Goal: Information Seeking & Learning: Learn about a topic

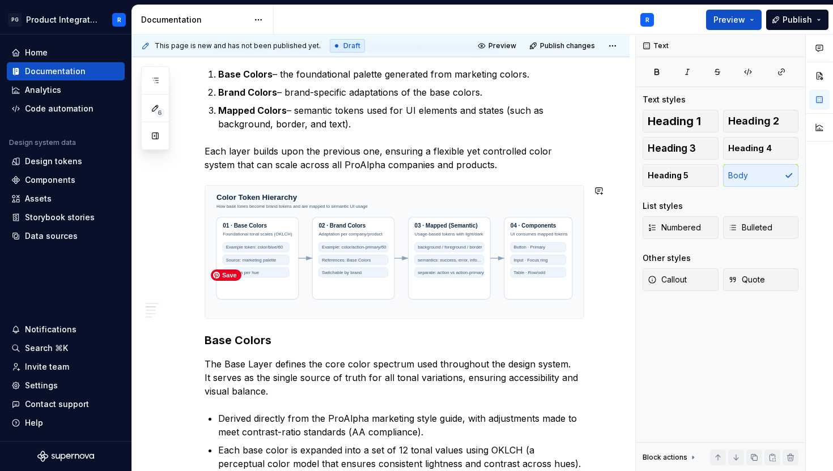
scroll to position [371, 0]
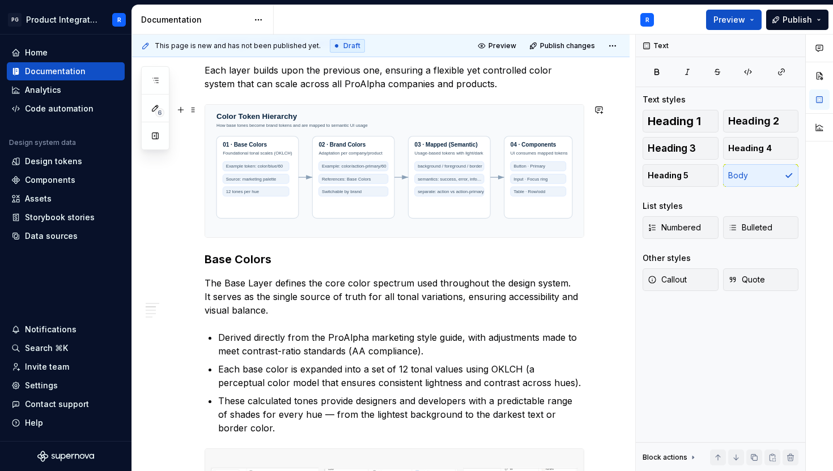
click at [553, 205] on img at bounding box center [394, 171] width 378 height 133
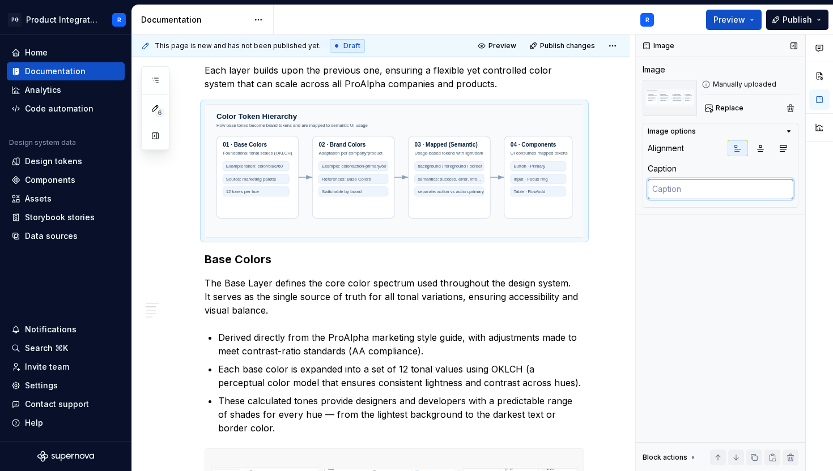
click at [708, 190] on textarea at bounding box center [721, 189] width 146 height 20
paste textarea "Relationship between Base, Brand, and Mapped (Semantic) color layers and how co…"
type textarea "*"
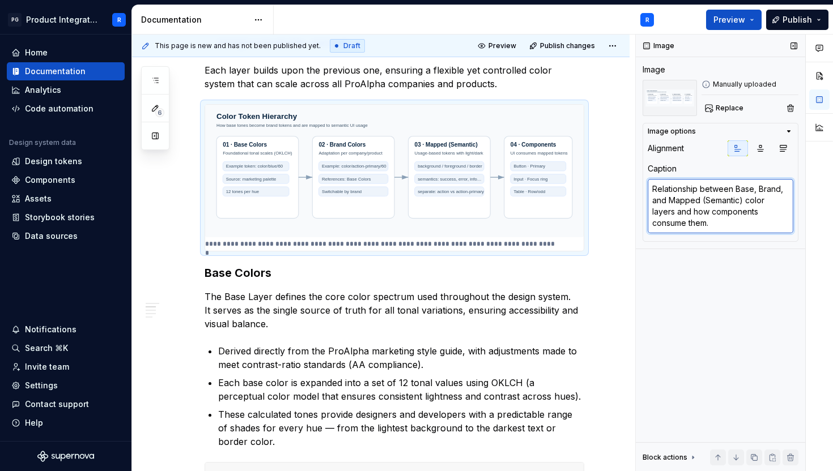
drag, startPoint x: 743, startPoint y: 202, endPoint x: 699, endPoint y: 201, distance: 44.8
click at [699, 201] on textarea "Relationship between Base, Brand, and Mapped (Semantic) color layers and how co…" at bounding box center [721, 206] width 146 height 54
type textarea "Relationship between Base, Brand, and Mappedcolor layers and how components con…"
type textarea "*"
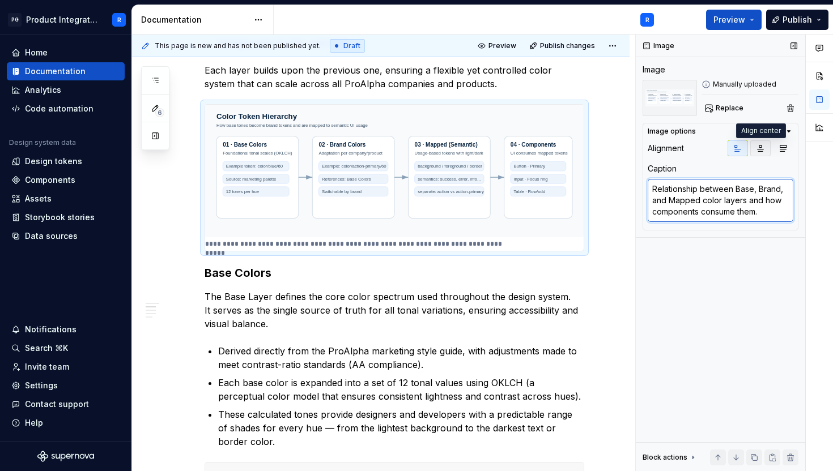
type textarea "Relationship between Base, Brand, and Mapped color layers and how components co…"
click at [761, 153] on button "button" at bounding box center [760, 149] width 20 height 16
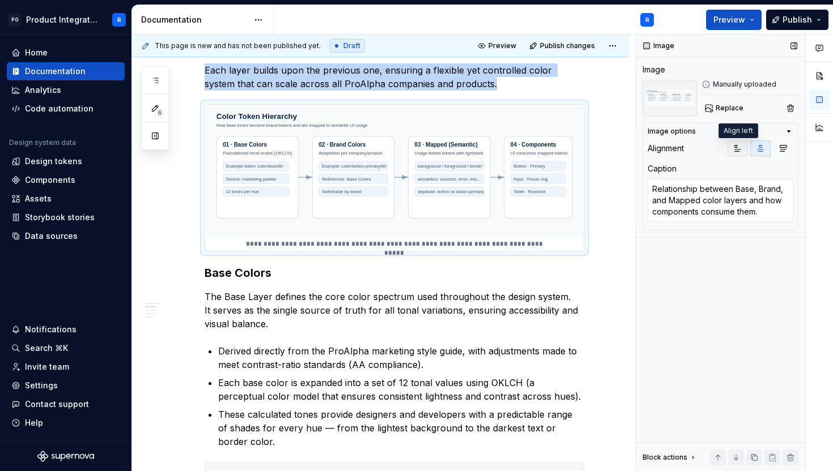
click at [738, 150] on icon "button" at bounding box center [738, 149] width 6 height 6
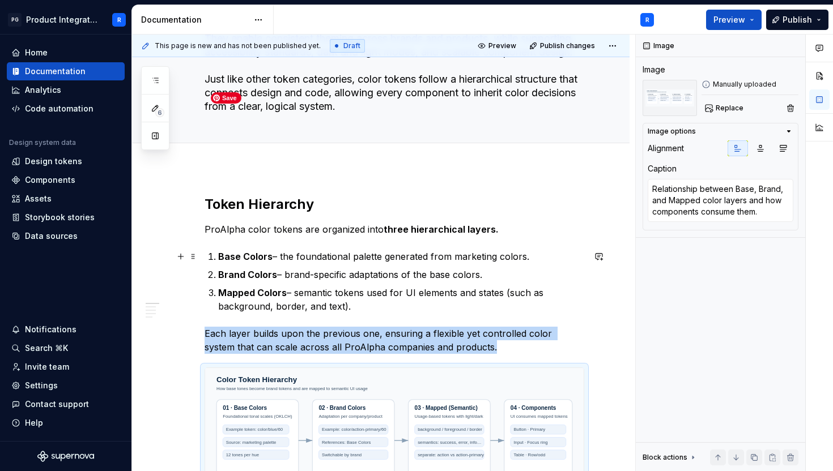
scroll to position [0, 0]
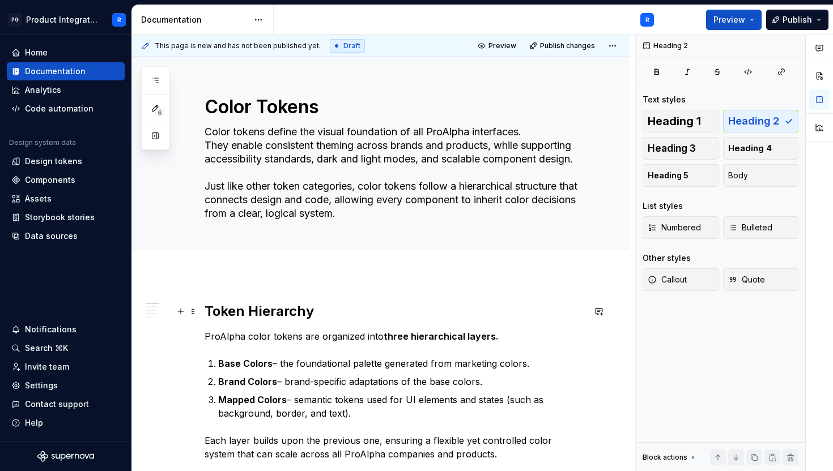
click at [223, 313] on h2 "Token Hierarchy" at bounding box center [395, 312] width 380 height 18
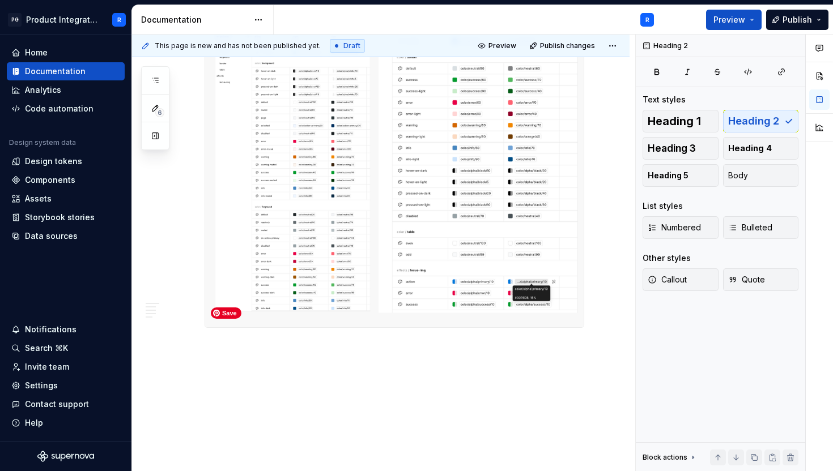
scroll to position [2319, 0]
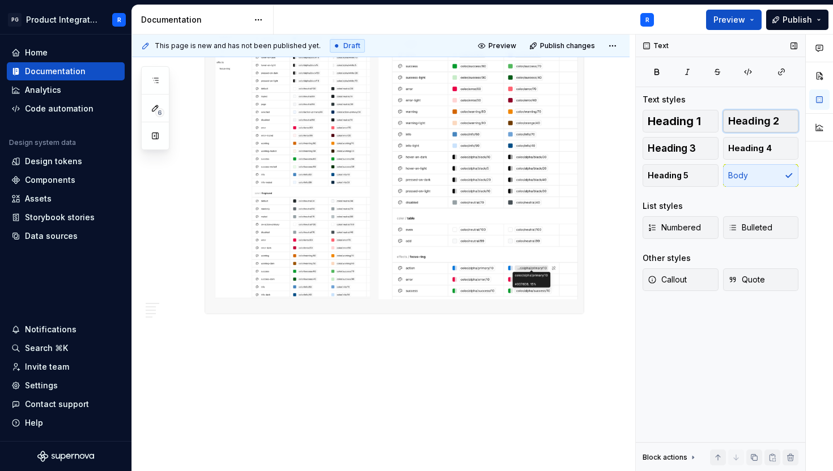
click at [737, 125] on span "Heading 2" at bounding box center [753, 121] width 51 height 11
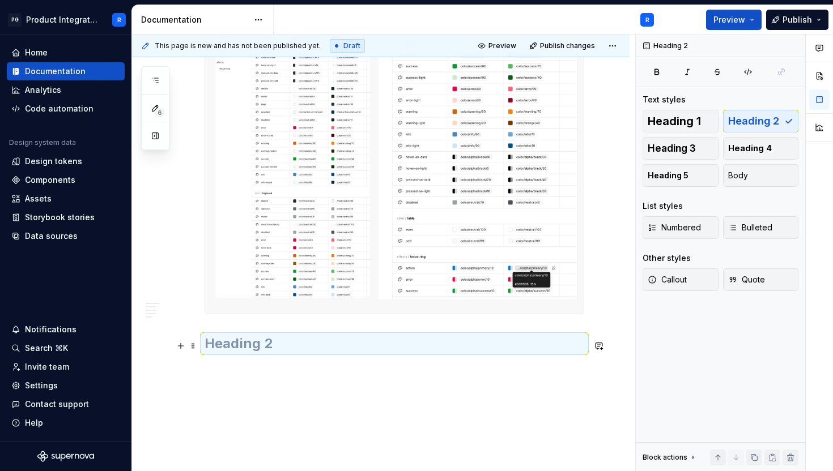
click at [346, 349] on h2 at bounding box center [395, 344] width 380 height 18
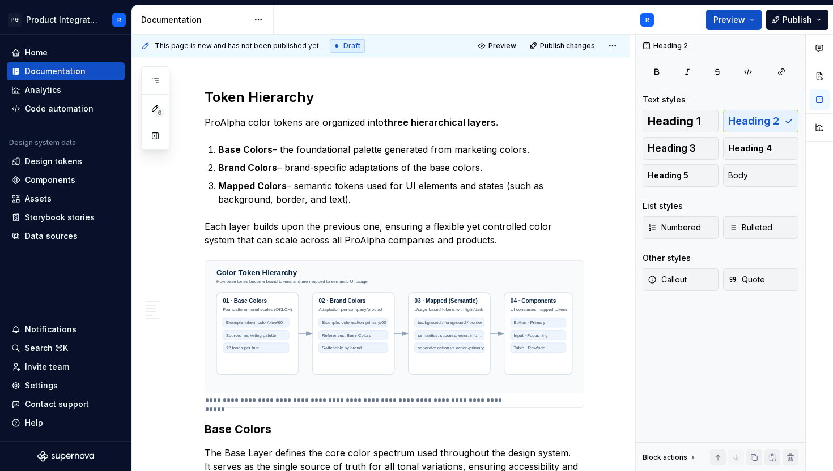
scroll to position [0, 0]
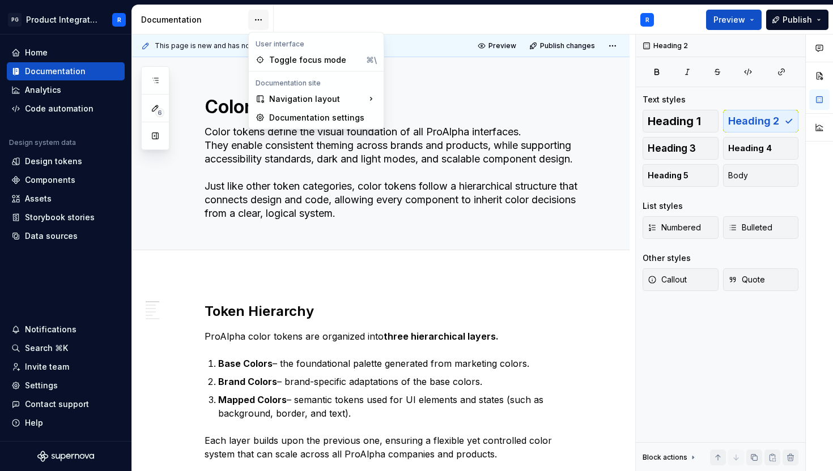
click at [262, 19] on html "PG Product Integration R Home Documentation Analytics Code automation Design sy…" at bounding box center [416, 235] width 833 height 471
type textarea "*"
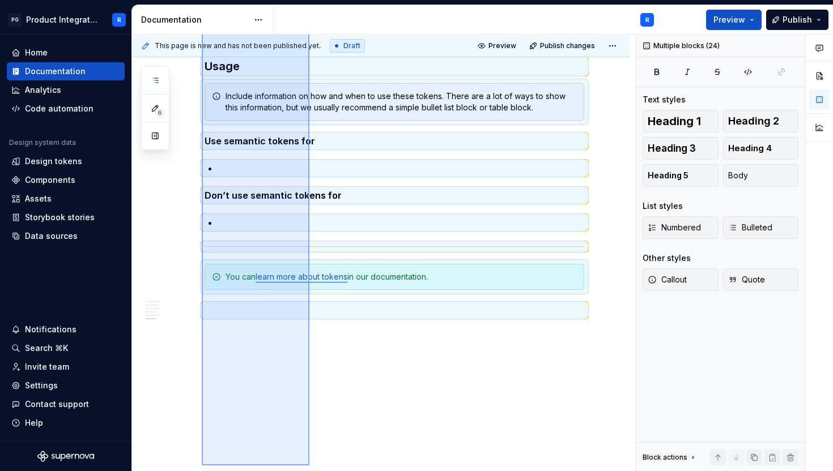
scroll to position [1308, 0]
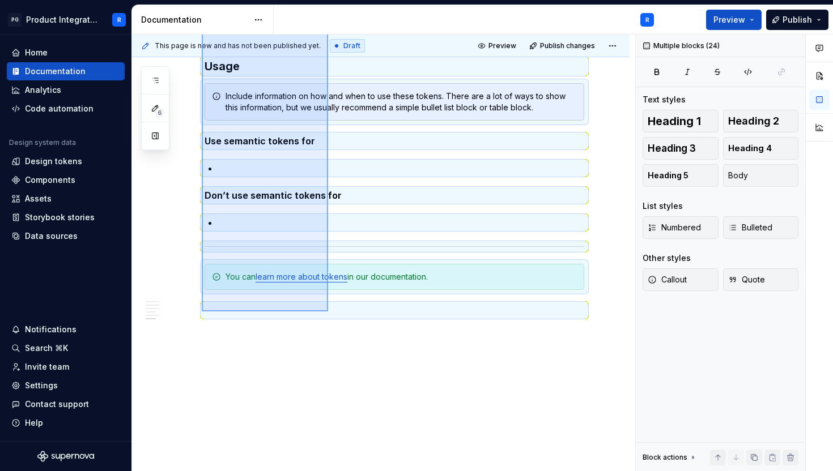
drag, startPoint x: 202, startPoint y: 127, endPoint x: 328, endPoint y: 312, distance: 223.3
click at [328, 312] on div "**********" at bounding box center [383, 253] width 503 height 437
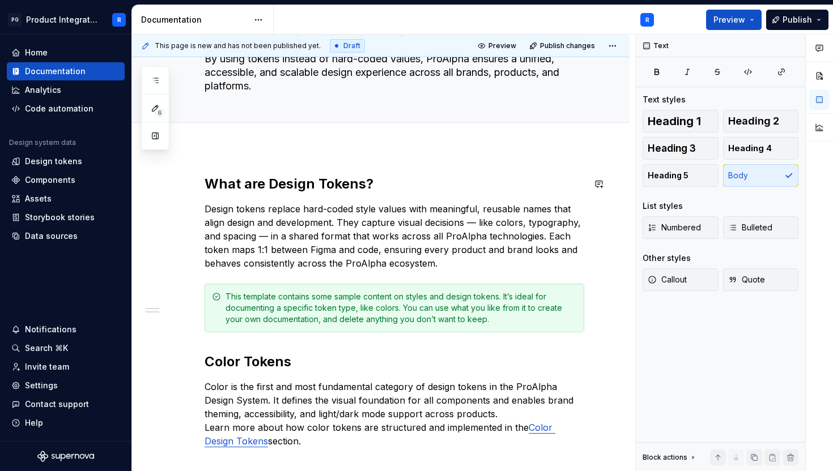
scroll to position [110, 0]
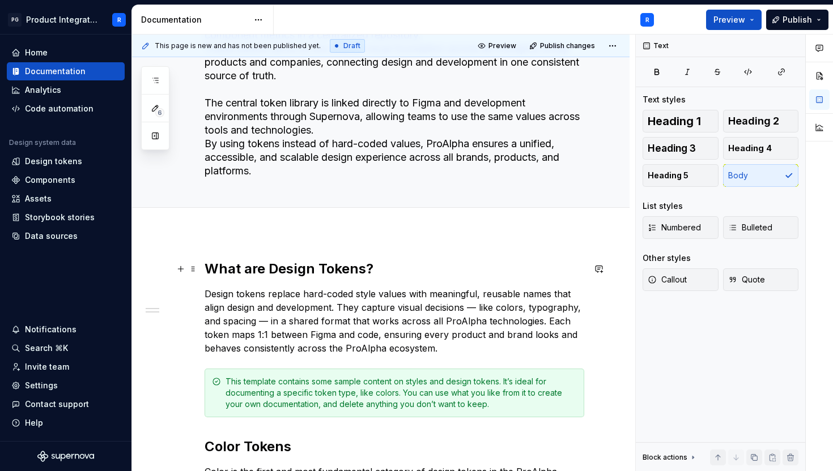
click at [270, 271] on h2 "What are Design Tokens?" at bounding box center [395, 269] width 380 height 18
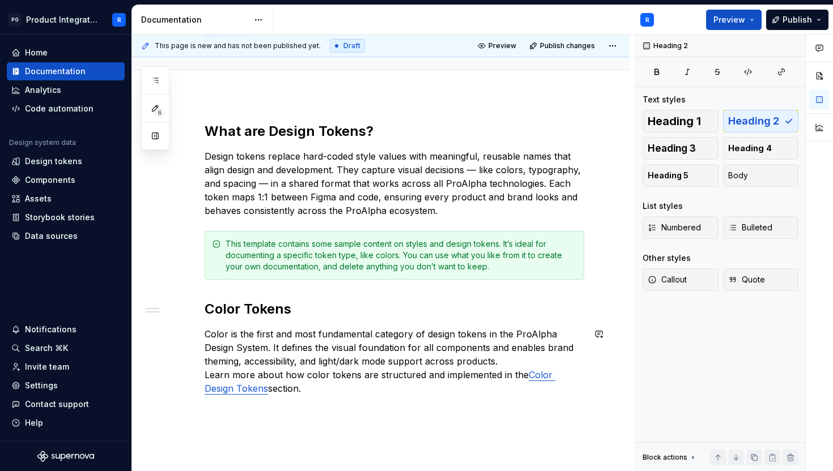
scroll to position [326, 0]
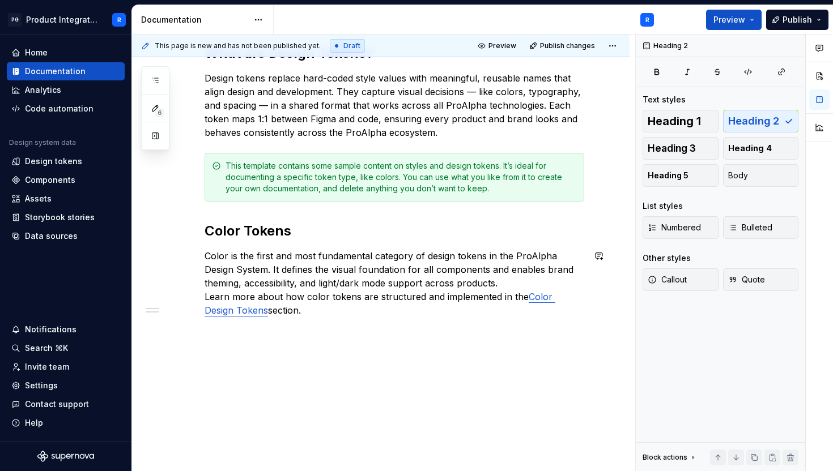
click at [314, 324] on div "What are Design Tokens? Design tokens replace hard-coded style values with mean…" at bounding box center [395, 187] width 380 height 287
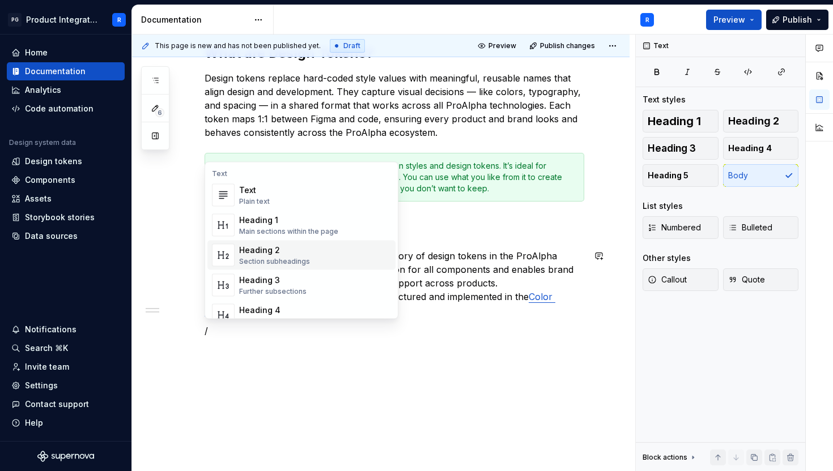
click at [321, 256] on div "Heading 2 Section subheadings" at bounding box center [315, 255] width 152 height 23
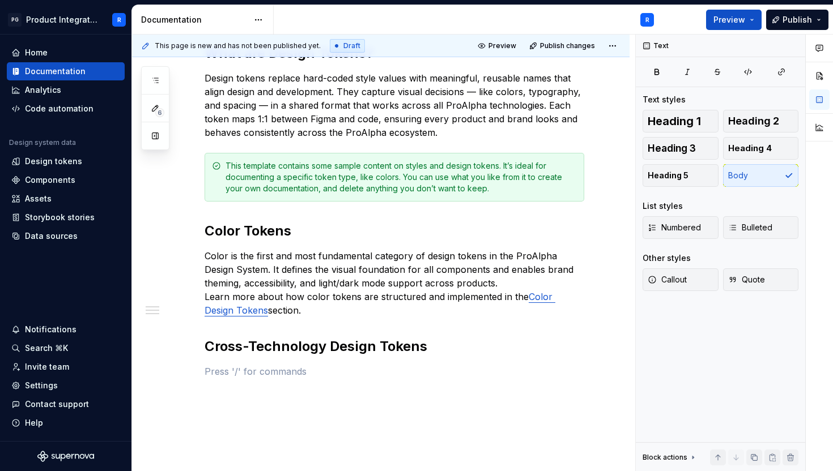
type textarea "*"
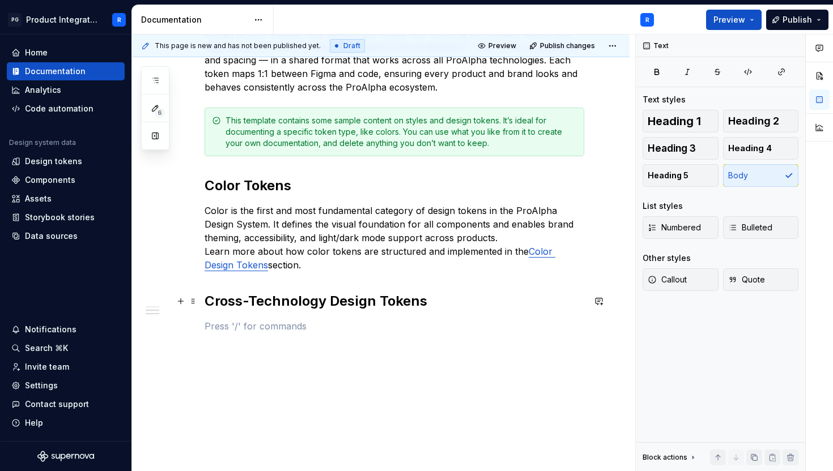
scroll to position [382, 0]
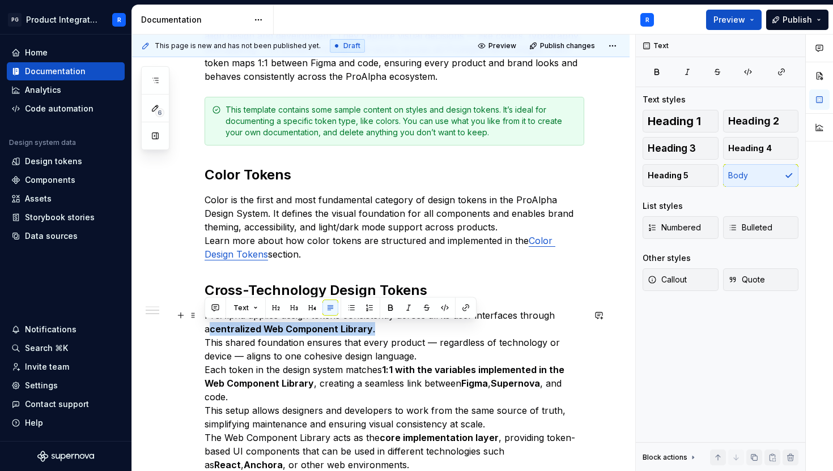
drag, startPoint x: 382, startPoint y: 328, endPoint x: 152, endPoint y: 328, distance: 230.0
click at [152, 328] on div "What are Design Tokens? Design tokens replace hard-coded style values with mean…" at bounding box center [380, 308] width 497 height 694
click at [388, 309] on button "button" at bounding box center [390, 308] width 16 height 16
click at [336, 352] on p "ProAlpha applies design tokens consistently across all its user interfaces thro…" at bounding box center [395, 404] width 380 height 190
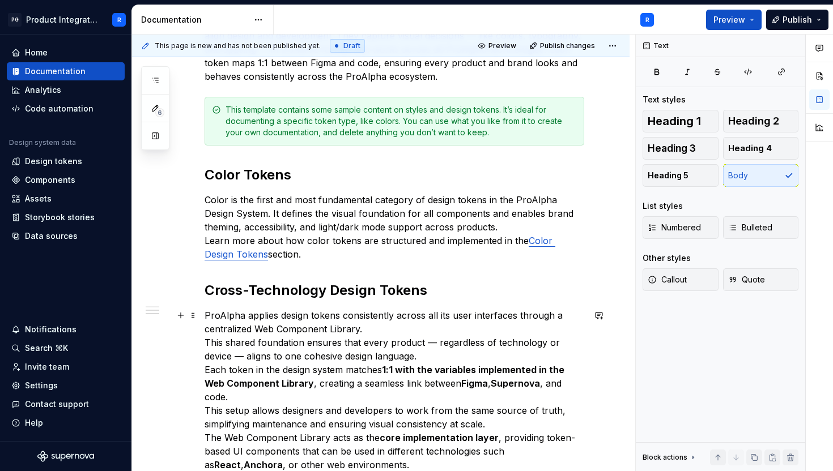
click at [206, 338] on p "ProAlpha applies design tokens consistently across all its user interfaces thro…" at bounding box center [395, 404] width 380 height 190
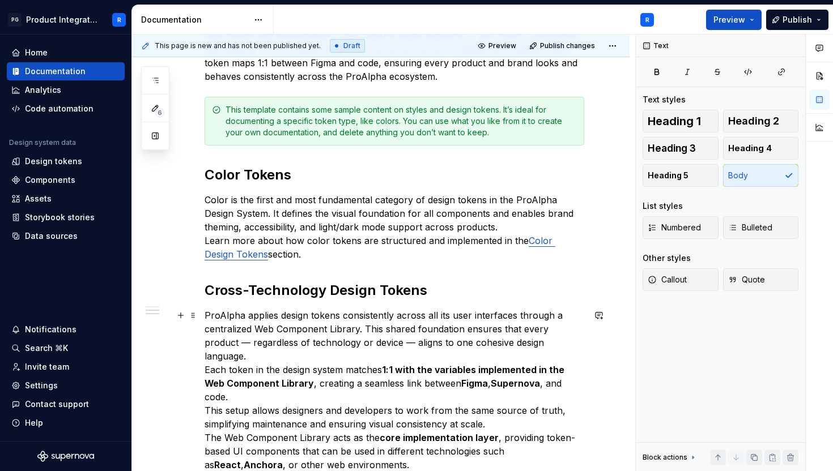
click at [215, 342] on p "ProAlpha applies design tokens consistently across all its user interfaces thro…" at bounding box center [395, 404] width 380 height 190
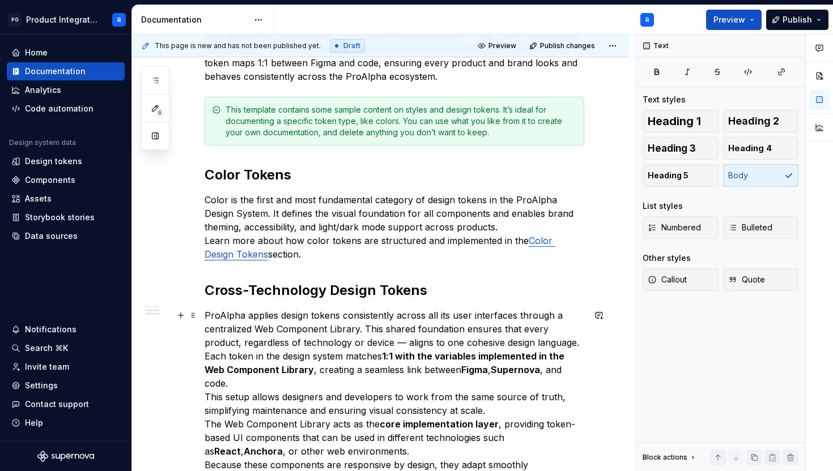
click at [367, 341] on p "ProAlpha applies design tokens consistently across all its user interfaces thro…" at bounding box center [395, 397] width 380 height 177
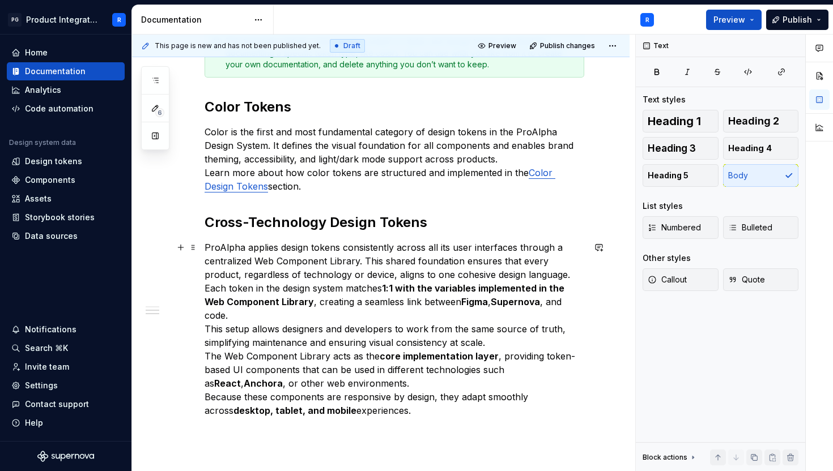
scroll to position [452, 0]
click at [546, 273] on p "ProAlpha applies design tokens consistently across all its user interfaces thro…" at bounding box center [395, 328] width 380 height 177
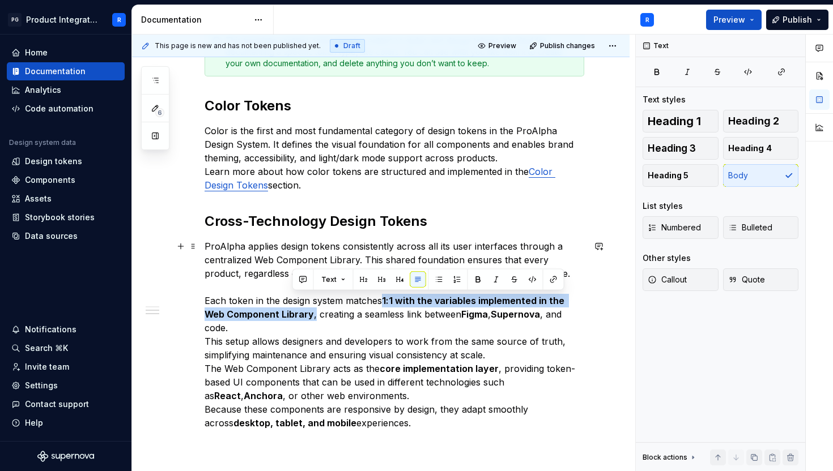
drag, startPoint x: 292, startPoint y: 315, endPoint x: 385, endPoint y: 304, distance: 93.6
click at [385, 304] on p "ProAlpha applies design tokens consistently across all its user interfaces thro…" at bounding box center [395, 335] width 380 height 190
click at [478, 279] on button "button" at bounding box center [478, 280] width 16 height 16
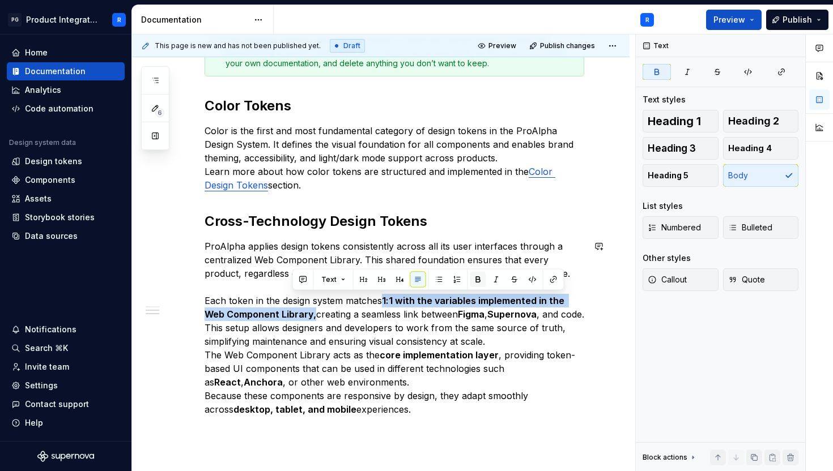
click at [478, 280] on button "button" at bounding box center [478, 280] width 16 height 16
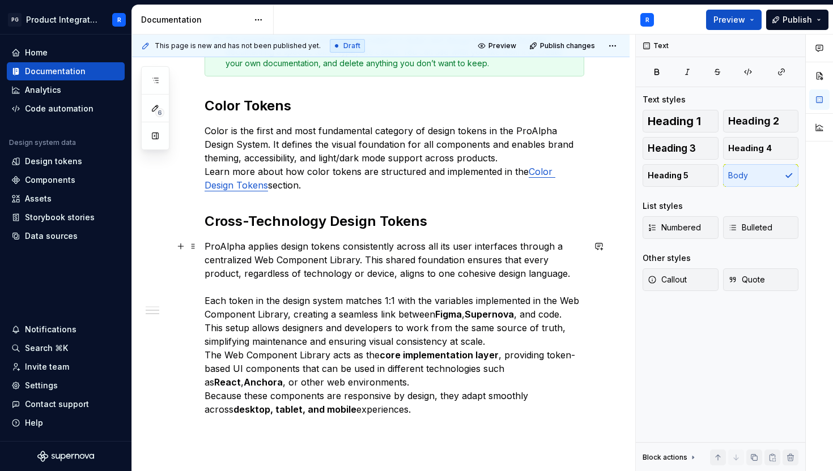
click at [441, 331] on p "ProAlpha applies design tokens consistently across all its user interfaces thro…" at bounding box center [395, 328] width 380 height 177
drag, startPoint x: 518, startPoint y: 315, endPoint x: 436, endPoint y: 314, distance: 81.6
click at [436, 314] on p "ProAlpha applies design tokens consistently across all its user interfaces thro…" at bounding box center [395, 328] width 380 height 177
click at [612, 291] on div "Text" at bounding box center [573, 294] width 266 height 16
click at [615, 292] on button "button" at bounding box center [623, 294] width 16 height 16
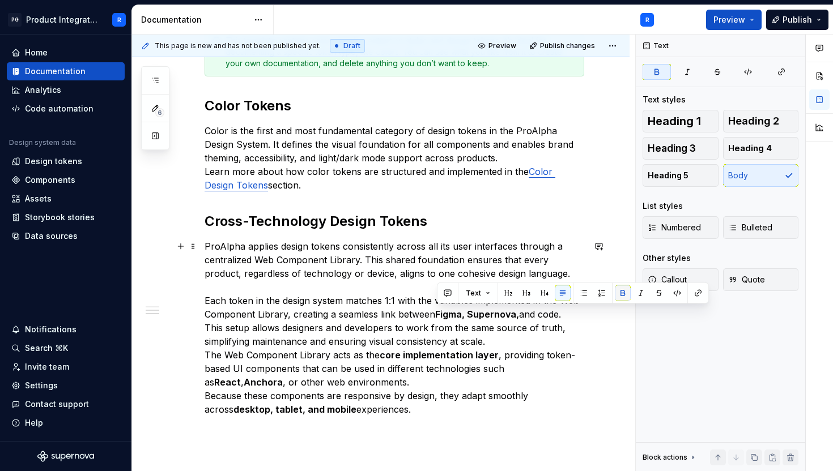
click at [615, 292] on button "button" at bounding box center [623, 294] width 16 height 16
click at [539, 341] on p "ProAlpha applies design tokens consistently across all its user interfaces thro…" at bounding box center [395, 328] width 380 height 177
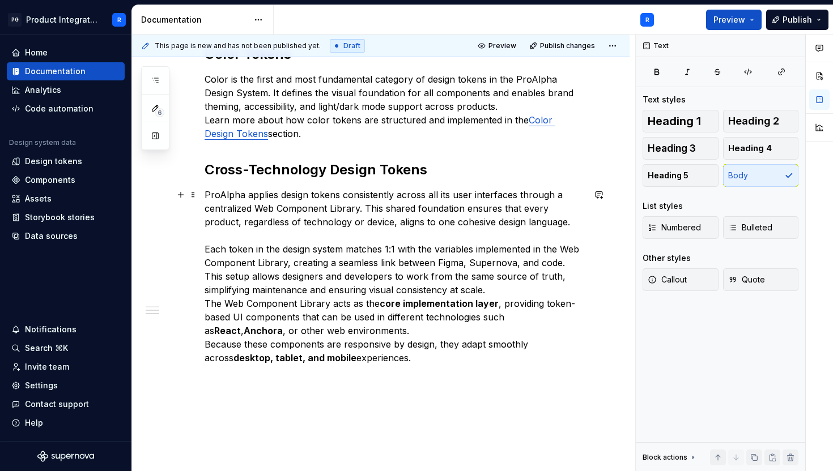
scroll to position [504, 0]
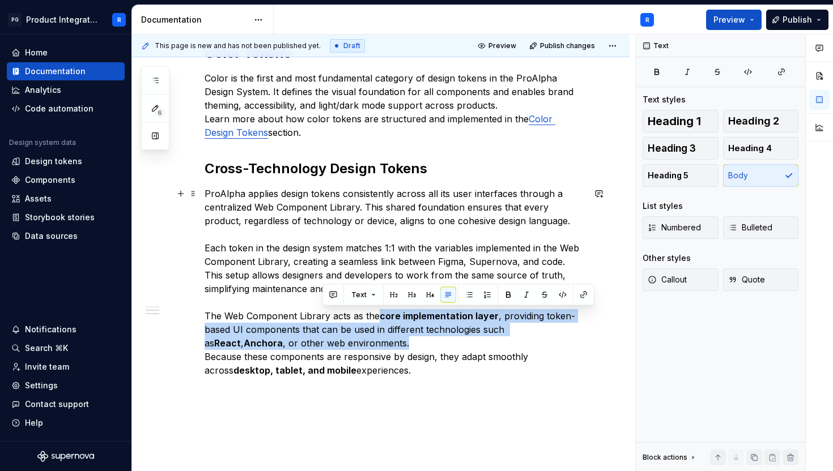
drag, startPoint x: 490, startPoint y: 339, endPoint x: 380, endPoint y: 316, distance: 113.0
click at [380, 316] on p "ProAlpha applies design tokens consistently across all its user interfaces thro…" at bounding box center [395, 282] width 380 height 190
click at [507, 296] on button "button" at bounding box center [508, 295] width 16 height 16
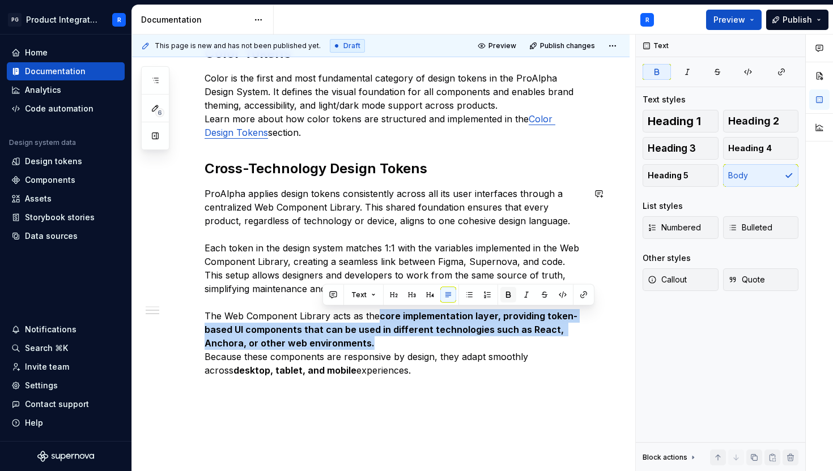
click at [508, 296] on button "button" at bounding box center [508, 295] width 16 height 16
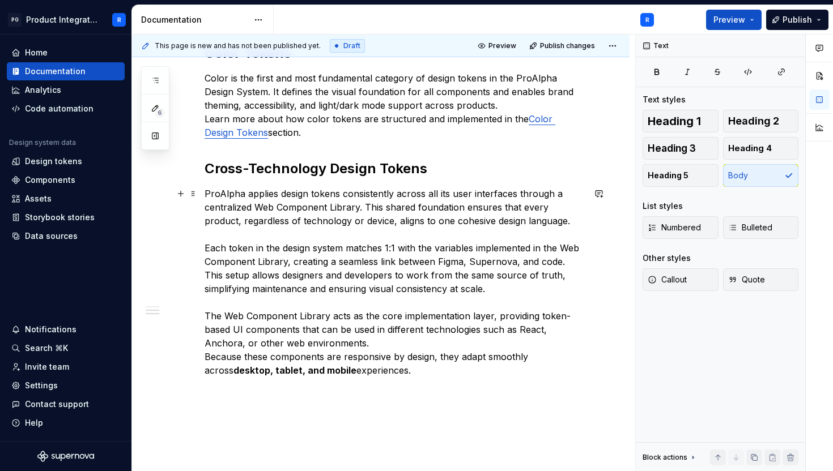
click at [431, 348] on p "ProAlpha applies design tokens consistently across all its user interfaces thro…" at bounding box center [395, 282] width 380 height 190
click at [207, 358] on p "ProAlpha applies design tokens consistently across all its user interfaces thro…" at bounding box center [395, 282] width 380 height 190
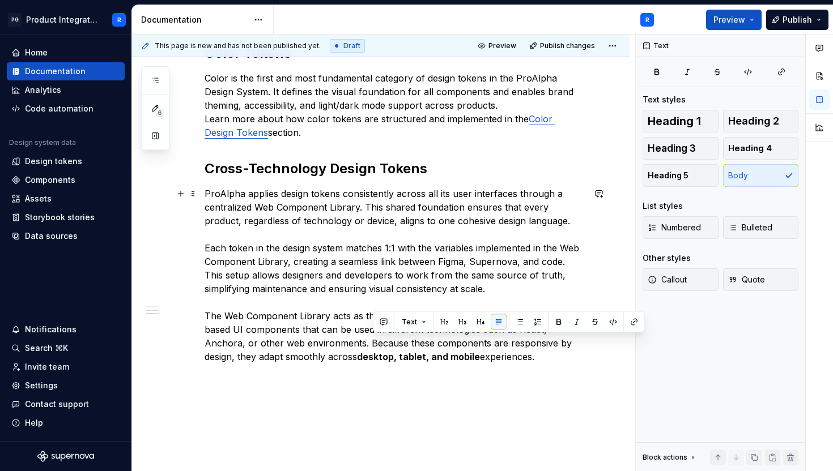
drag, startPoint x: 486, startPoint y: 358, endPoint x: 371, endPoint y: 343, distance: 116.6
click at [371, 343] on p "ProAlpha applies design tokens consistently across all its user interfaces thro…" at bounding box center [395, 275] width 380 height 177
click at [551, 321] on button "button" at bounding box center [559, 322] width 16 height 16
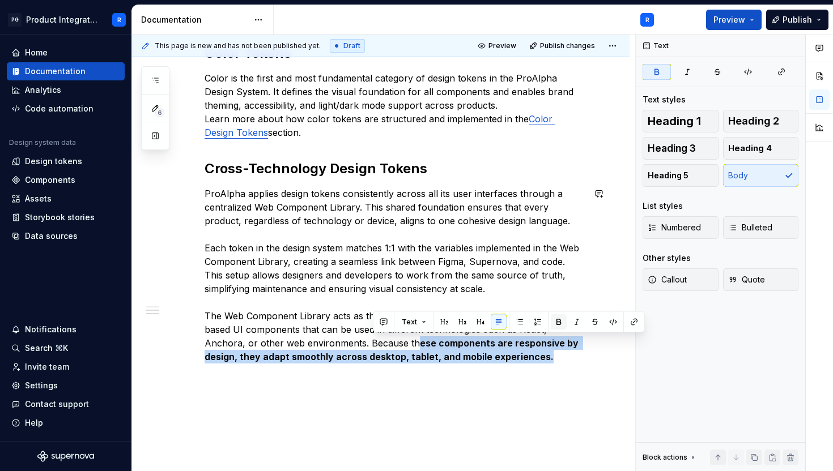
click at [551, 321] on button "button" at bounding box center [559, 322] width 16 height 16
click at [513, 355] on p "ProAlpha applies design tokens consistently across all its user interfaces thro…" at bounding box center [395, 275] width 380 height 177
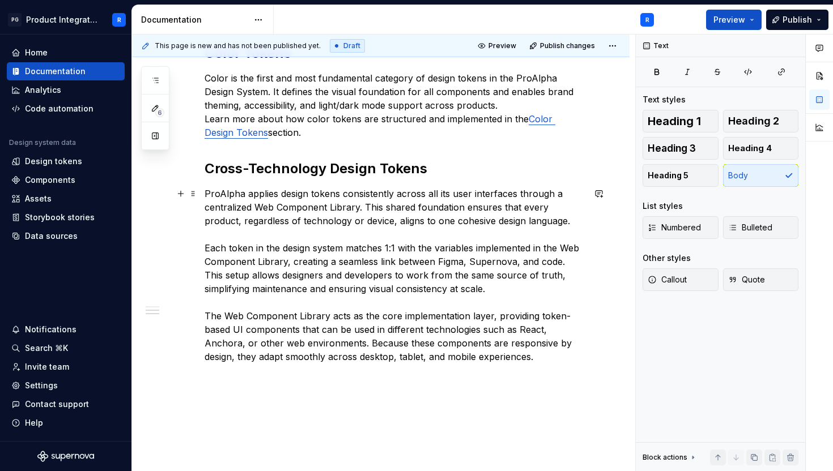
scroll to position [551, 0]
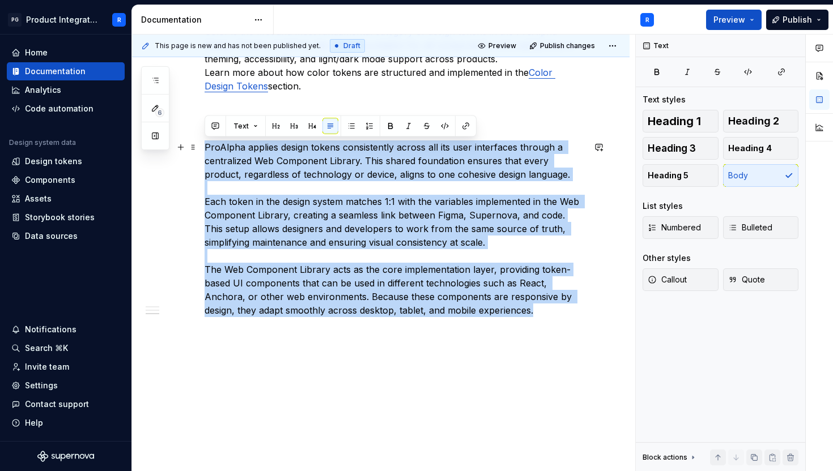
drag, startPoint x: 488, startPoint y: 307, endPoint x: 201, endPoint y: 148, distance: 327.7
click at [201, 148] on div "What are Design Tokens? Design tokens replace hard-coded style values with mean…" at bounding box center [380, 133] width 497 height 680
copy p "ProAlpha applies design tokens consistently across all its user interfaces thro…"
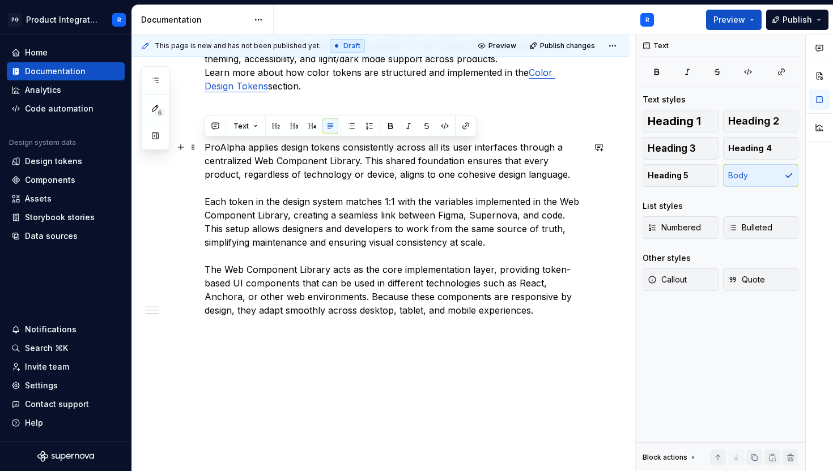
click at [380, 250] on p "ProAlpha applies design tokens consistently across all its user interfaces thro…" at bounding box center [395, 229] width 380 height 177
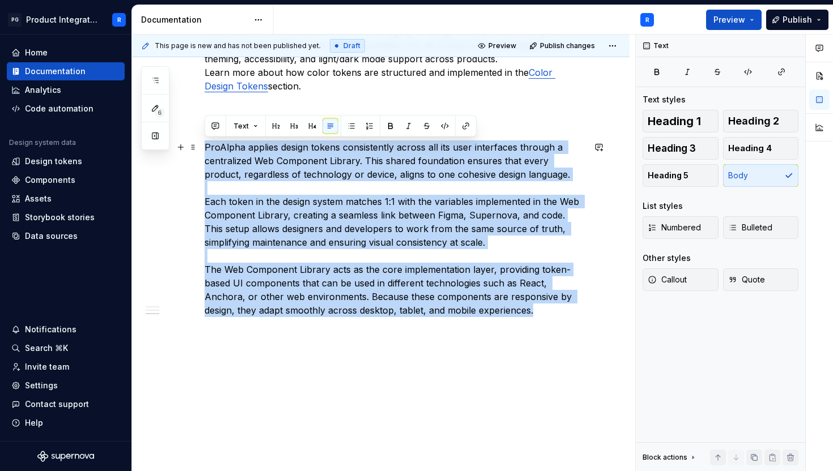
drag, startPoint x: 484, startPoint y: 312, endPoint x: 202, endPoint y: 151, distance: 325.1
click at [202, 151] on div "What are Design Tokens? Design tokens replace hard-coded style values with mean…" at bounding box center [380, 133] width 497 height 680
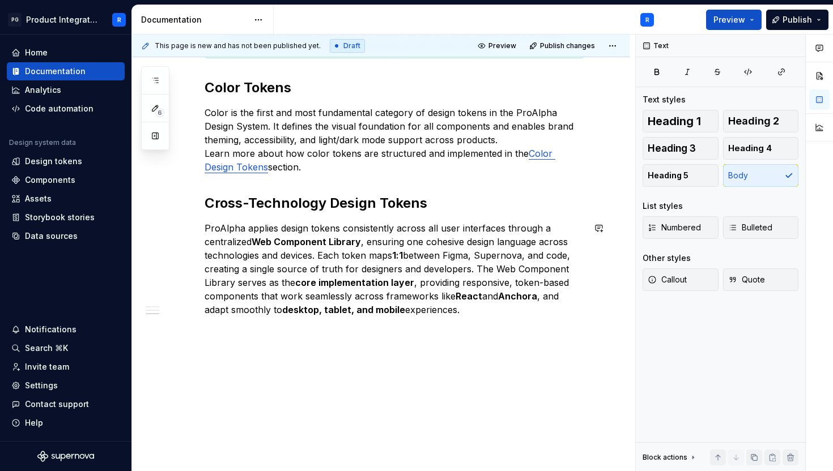
scroll to position [469, 0]
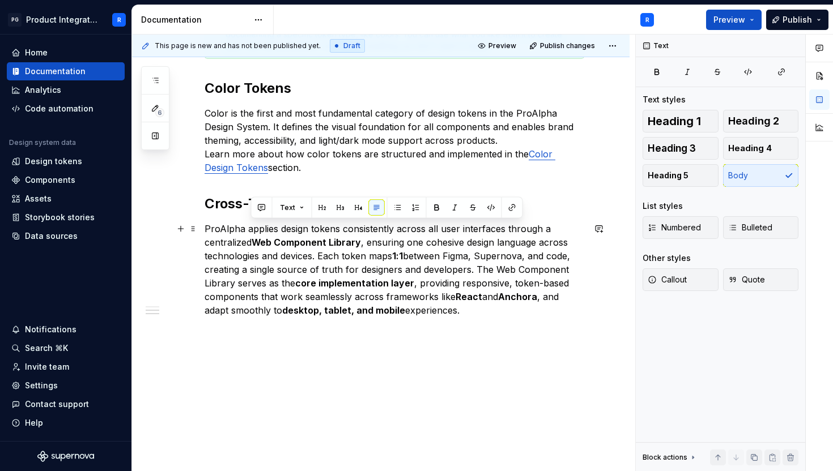
drag, startPoint x: 460, startPoint y: 310, endPoint x: 253, endPoint y: 228, distance: 222.0
click at [253, 228] on p "ProAlpha applies design tokens consistently across all user interfaces through …" at bounding box center [395, 269] width 380 height 95
click at [432, 206] on button "button" at bounding box center [437, 208] width 16 height 16
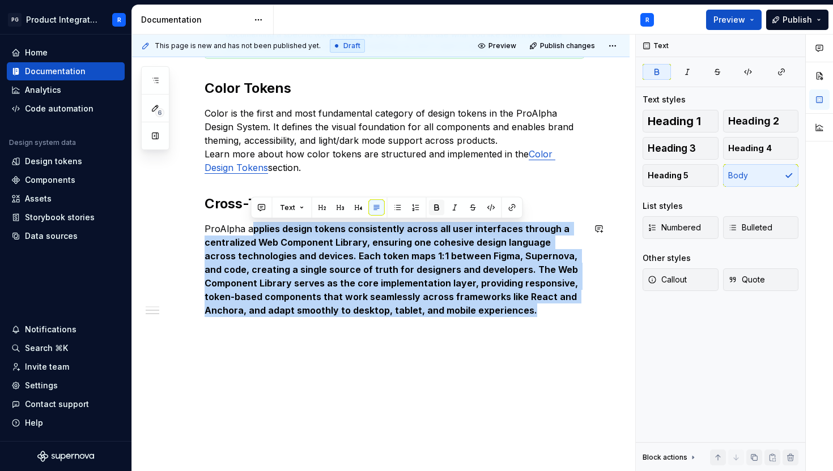
click at [432, 206] on button "button" at bounding box center [437, 208] width 16 height 16
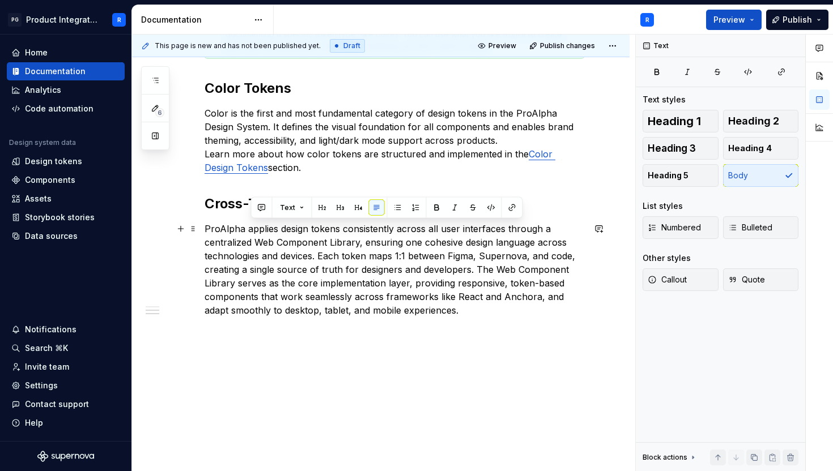
click at [429, 297] on p "ProAlpha applies design tokens consistently across all user interfaces through …" at bounding box center [395, 269] width 380 height 95
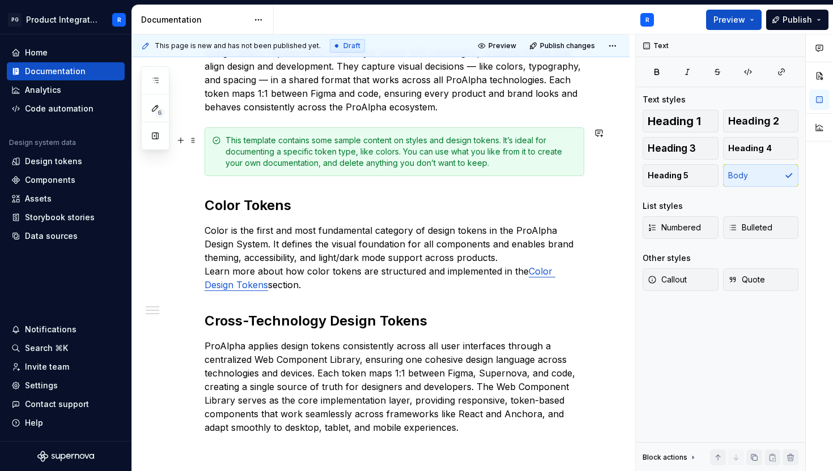
scroll to position [350, 0]
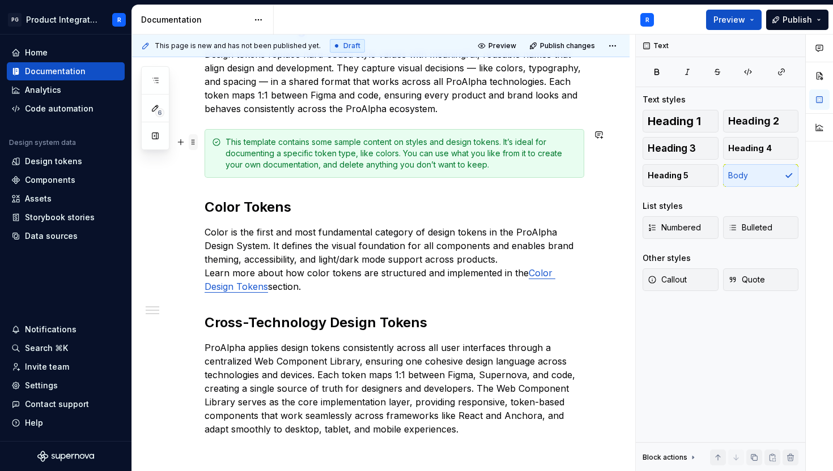
click at [192, 143] on span at bounding box center [193, 142] width 9 height 16
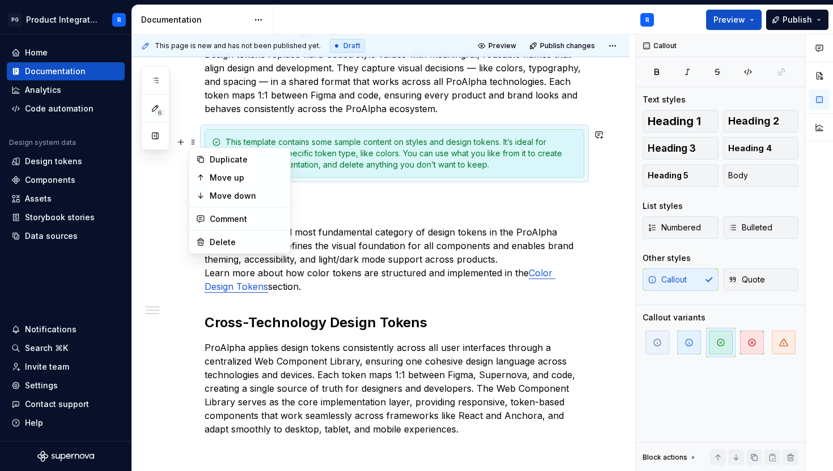
click at [326, 159] on div "This template contains some sample content on styles and design tokens. It’s id…" at bounding box center [401, 154] width 351 height 34
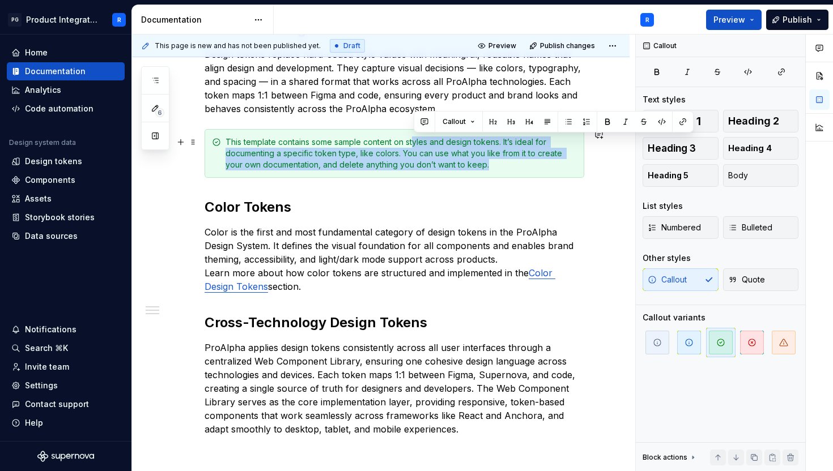
drag, startPoint x: 499, startPoint y: 175, endPoint x: 414, endPoint y: 146, distance: 89.8
click at [414, 146] on div "This template contains some sample content on styles and design tokens. It’s id…" at bounding box center [395, 153] width 380 height 49
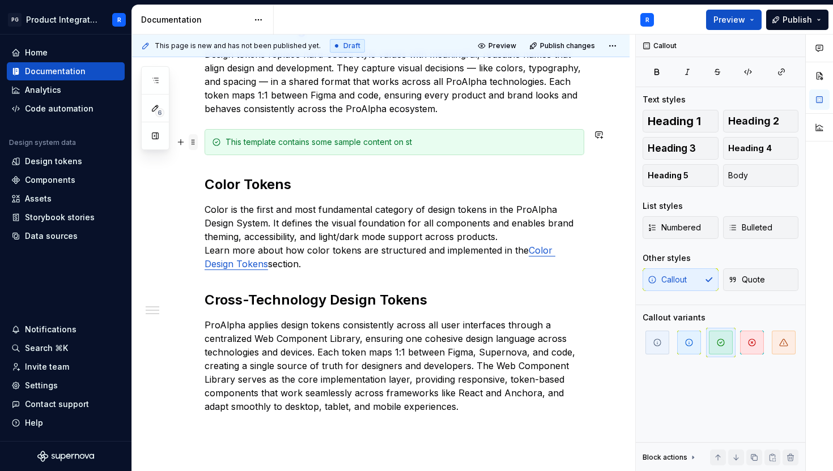
click at [195, 139] on span at bounding box center [193, 142] width 9 height 16
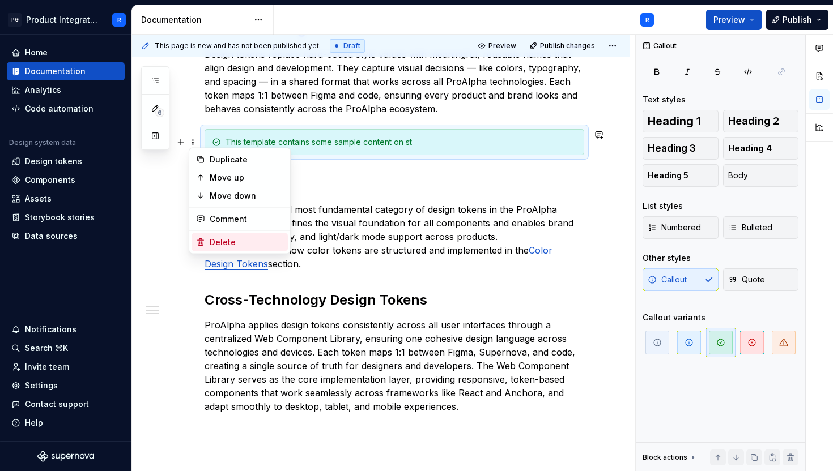
click at [243, 237] on div "Delete" at bounding box center [247, 242] width 74 height 11
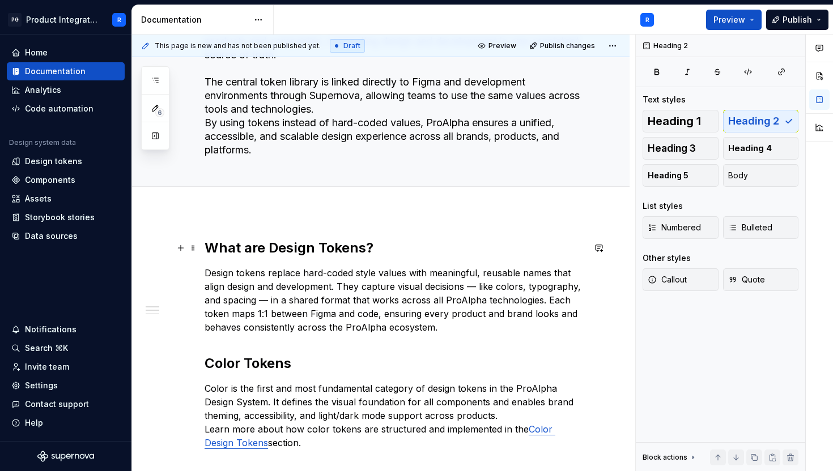
scroll to position [0, 0]
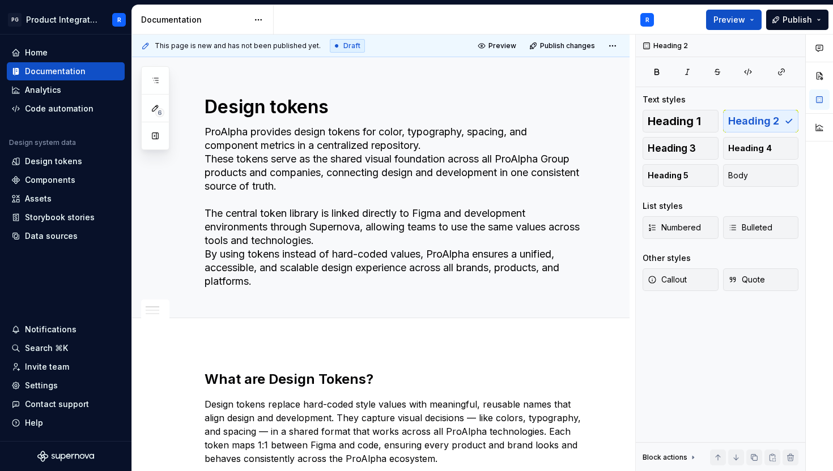
type textarea "*"
